Goal: Find specific page/section: Find specific page/section

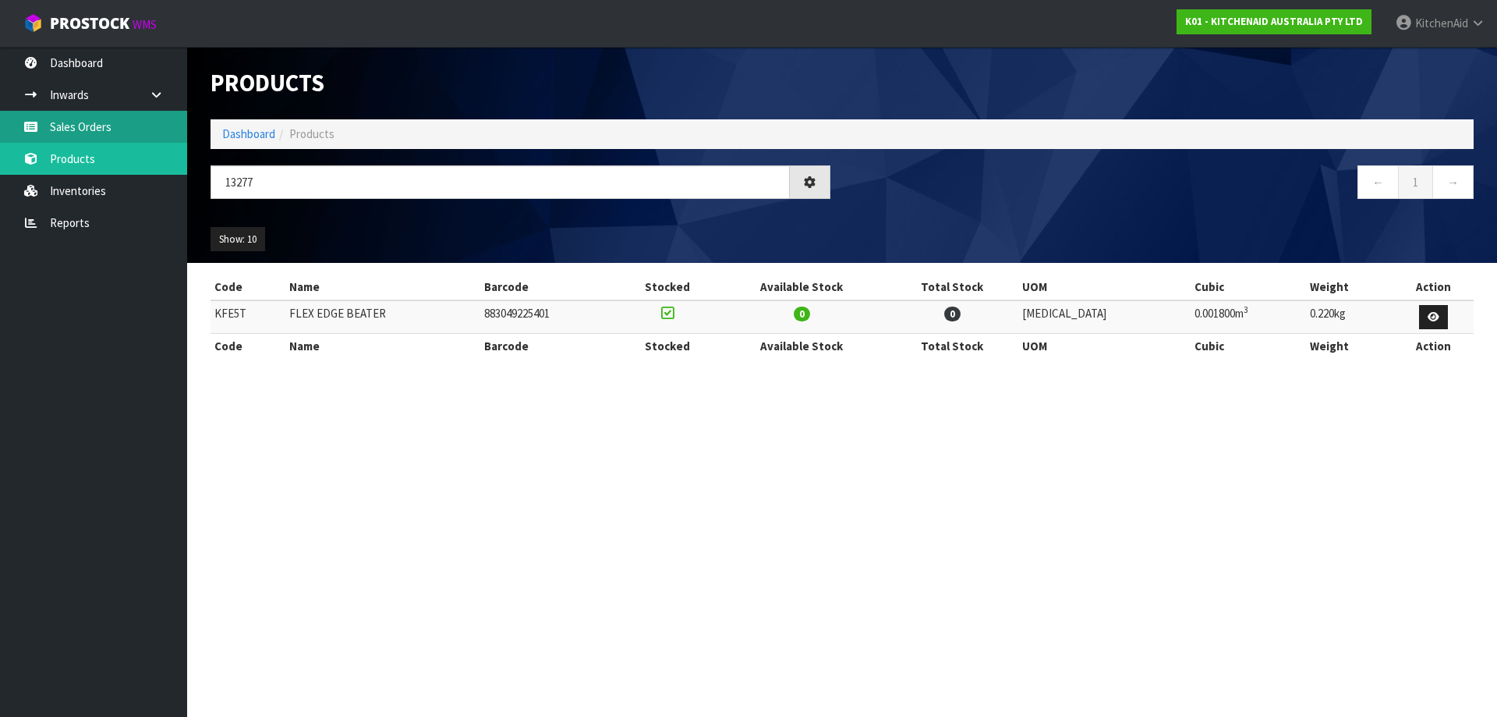
type input "13277"
click at [112, 131] on link "Sales Orders" at bounding box center [93, 127] width 187 height 32
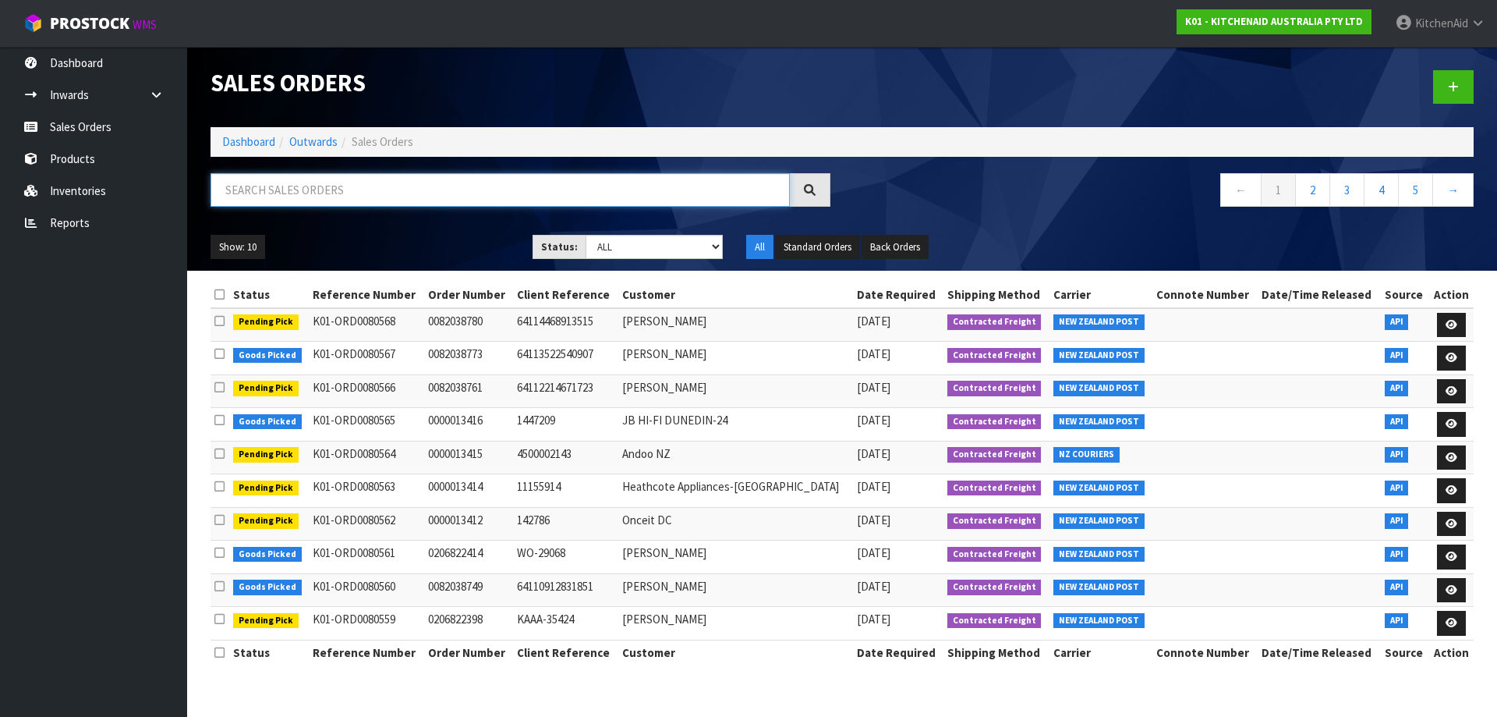
click at [280, 197] on input "text" at bounding box center [500, 190] width 579 height 34
paste input "13277"
type input "13277"
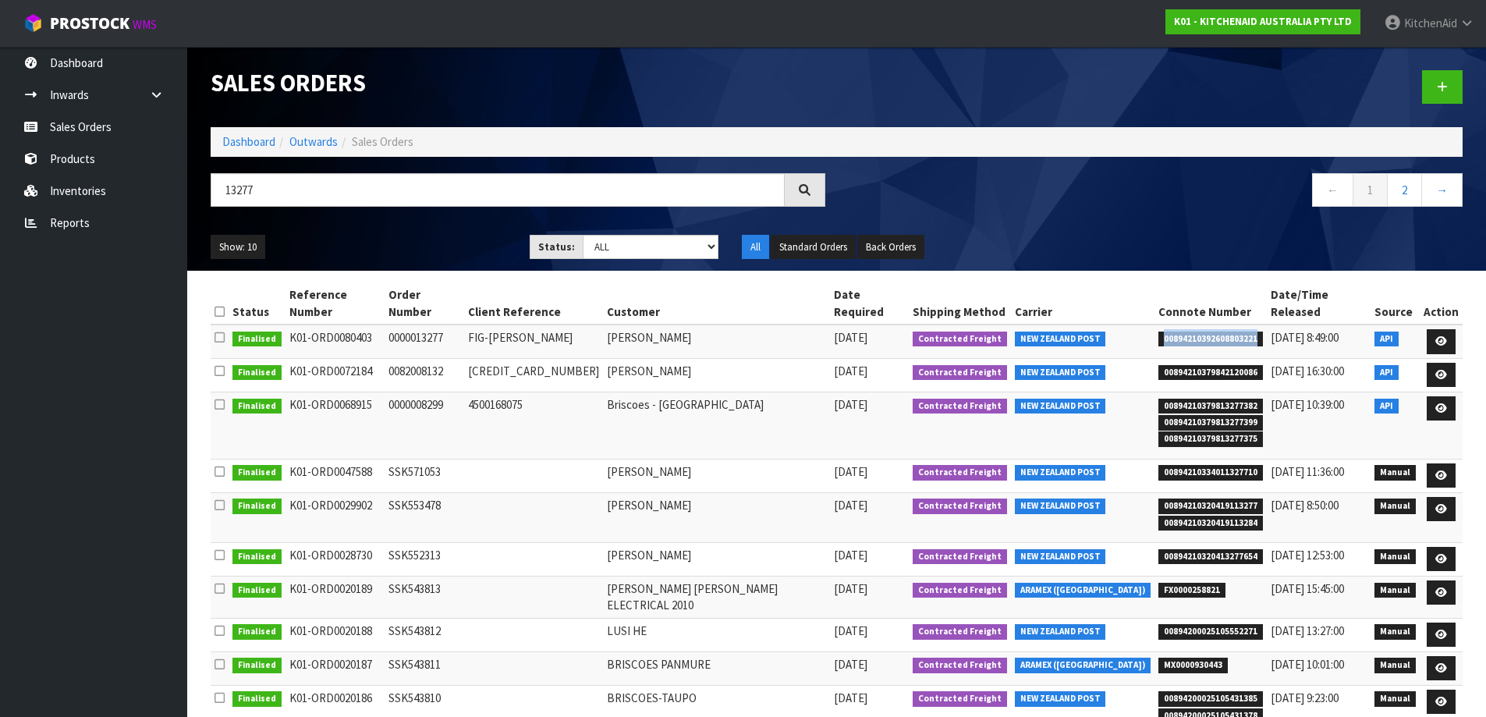
drag, startPoint x: 1227, startPoint y: 323, endPoint x: 1128, endPoint y: 317, distance: 98.5
click at [1158, 331] on span "00894210392608803221" at bounding box center [1210, 339] width 104 height 16
copy span "00894210392608803221"
click at [79, 117] on link "Sales Orders" at bounding box center [93, 127] width 187 height 32
click at [72, 148] on link "Products" at bounding box center [93, 159] width 187 height 32
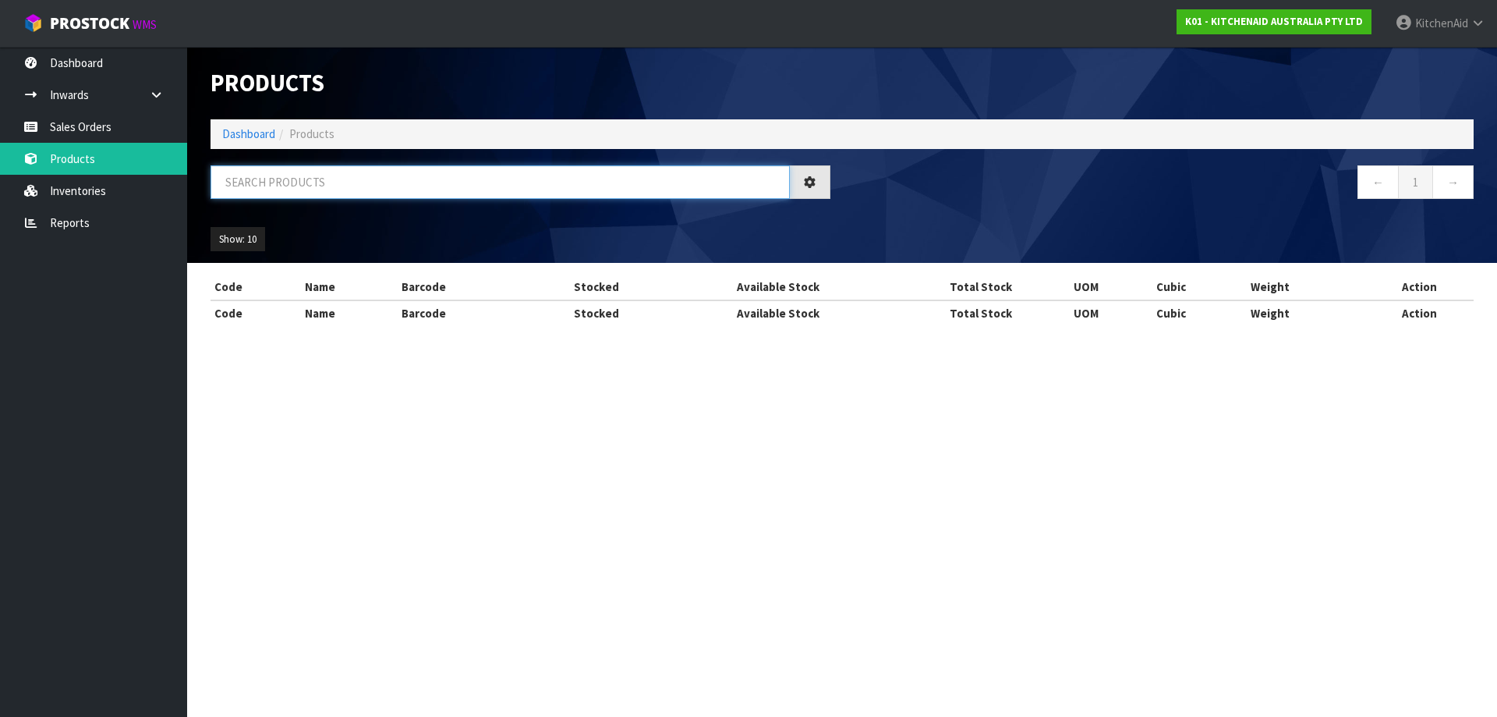
click at [283, 194] on input "text" at bounding box center [500, 182] width 579 height 34
paste input "5KEK1701APL"
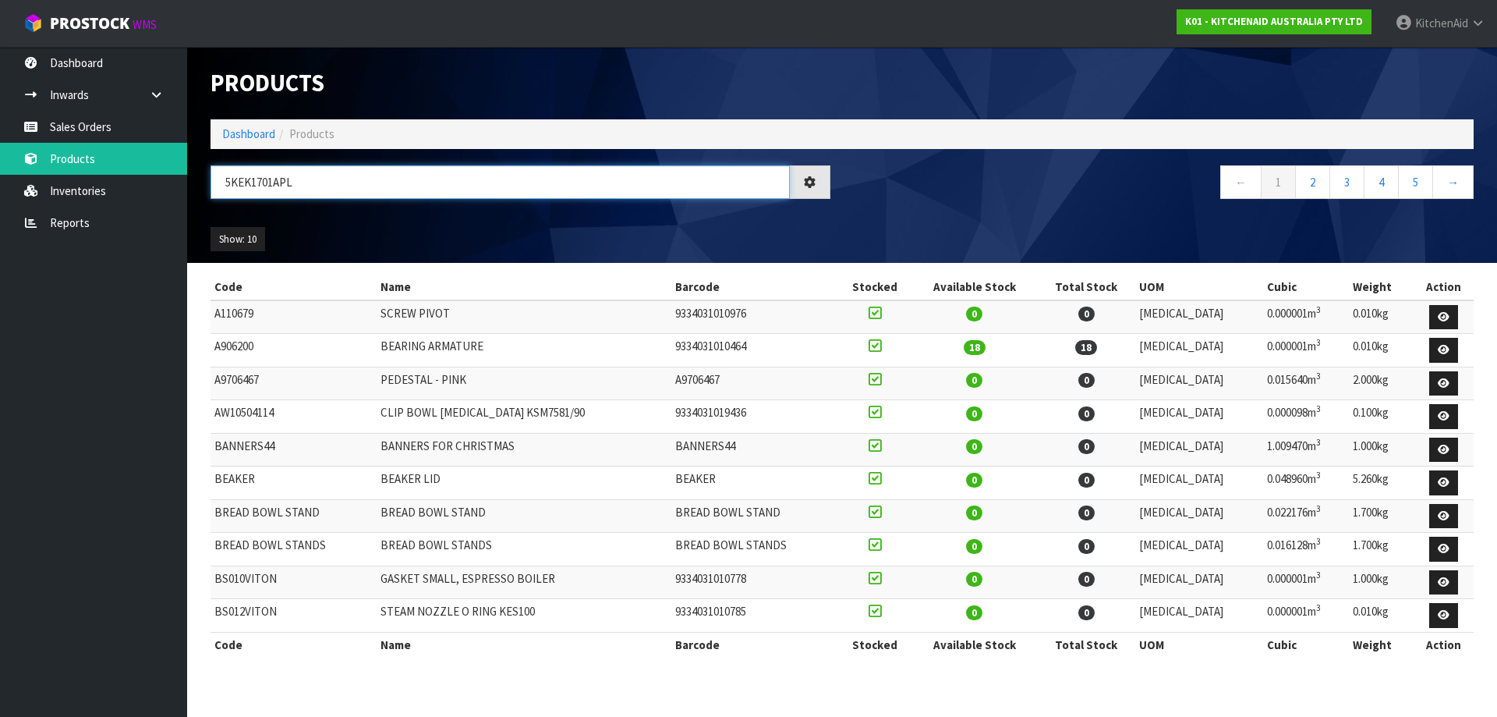
type input "5KEK1701APL"
